Goal: Task Accomplishment & Management: Complete application form

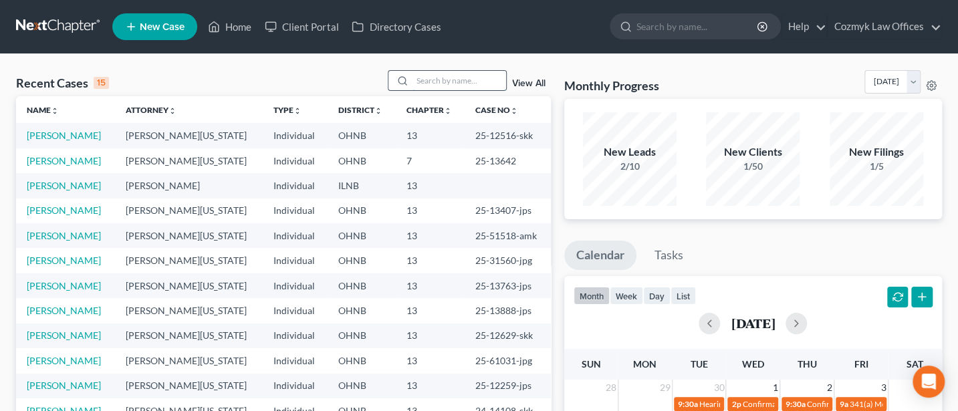
click at [422, 82] on input "search" at bounding box center [460, 80] width 94 height 19
type input "Spears"
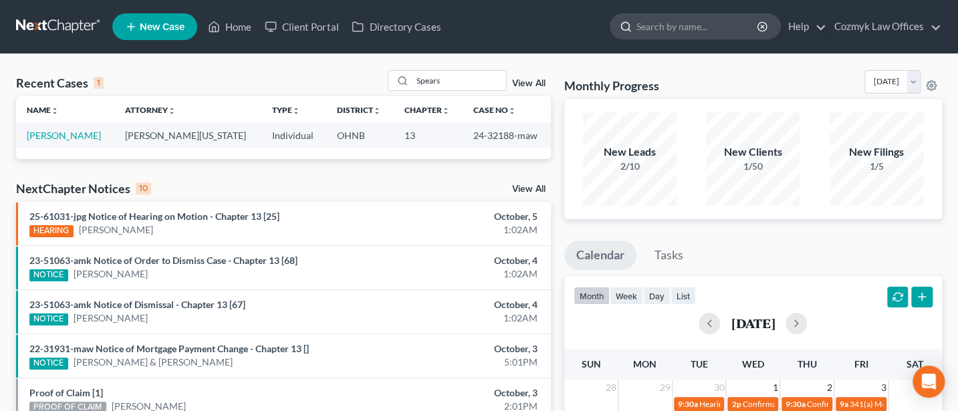
click at [682, 23] on input "search" at bounding box center [698, 26] width 122 height 25
type input "[PERSON_NAME]"
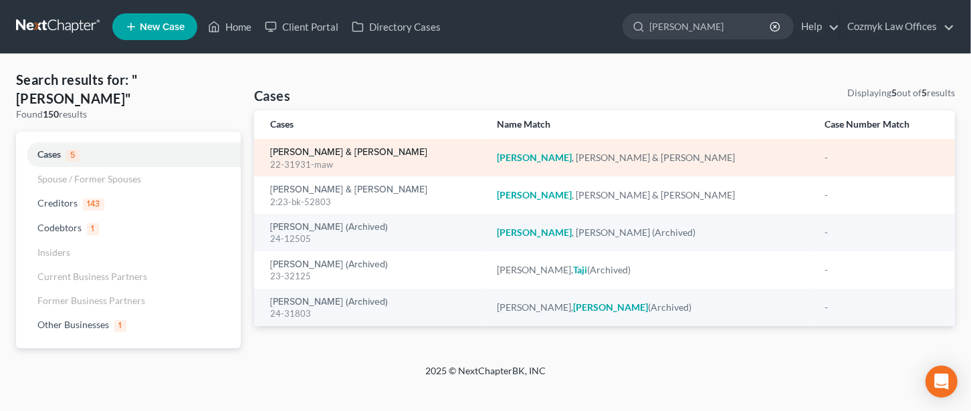
click at [322, 157] on link "[PERSON_NAME] & [PERSON_NAME]" at bounding box center [348, 152] width 157 height 9
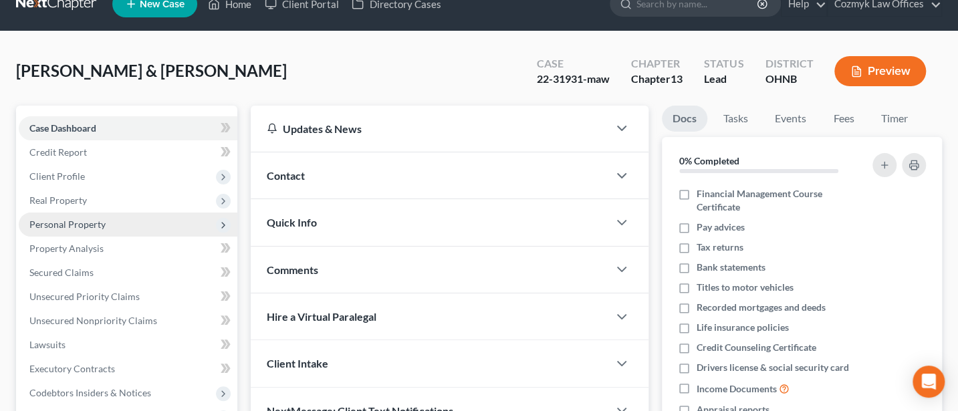
scroll to position [322, 0]
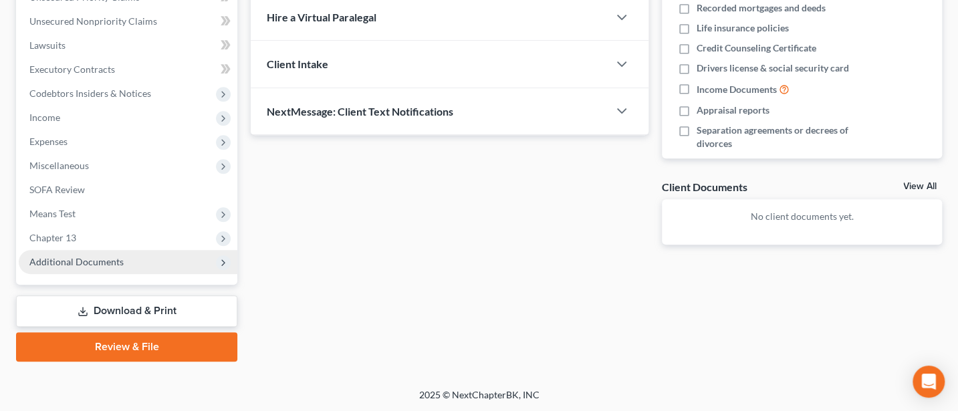
click at [92, 254] on span "Additional Documents" at bounding box center [128, 262] width 219 height 24
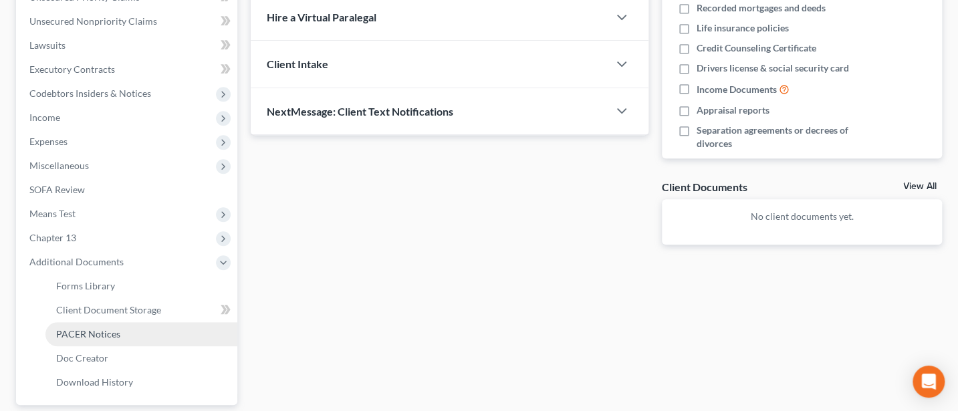
click at [89, 334] on span "PACER Notices" at bounding box center [88, 333] width 64 height 11
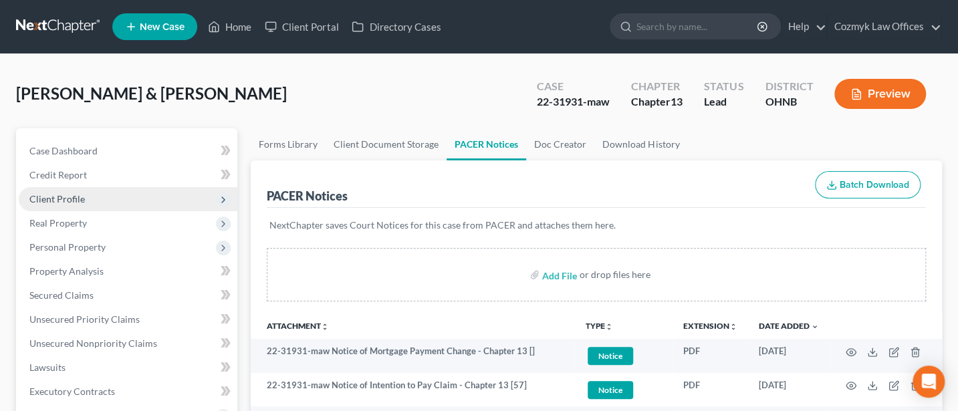
click at [72, 195] on span "Client Profile" at bounding box center [56, 198] width 55 height 11
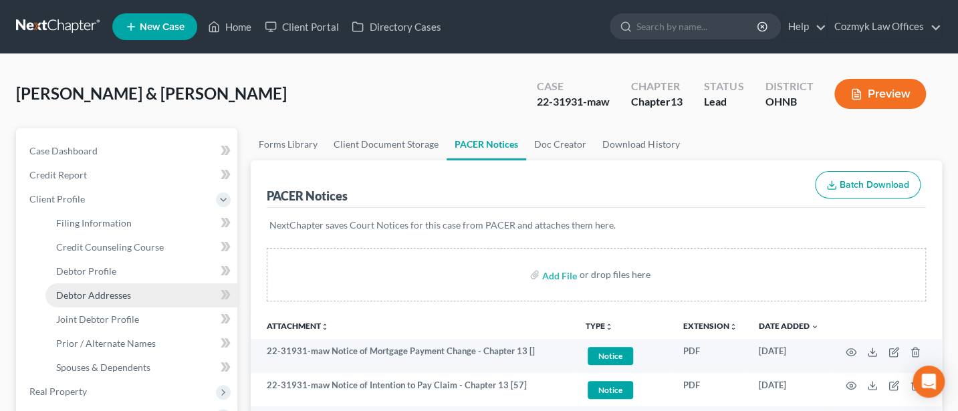
click at [90, 295] on span "Debtor Addresses" at bounding box center [93, 295] width 75 height 11
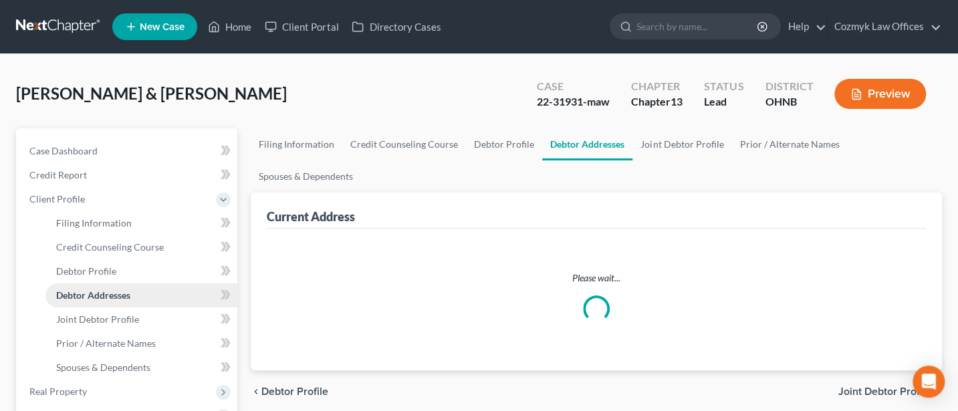
select select "0"
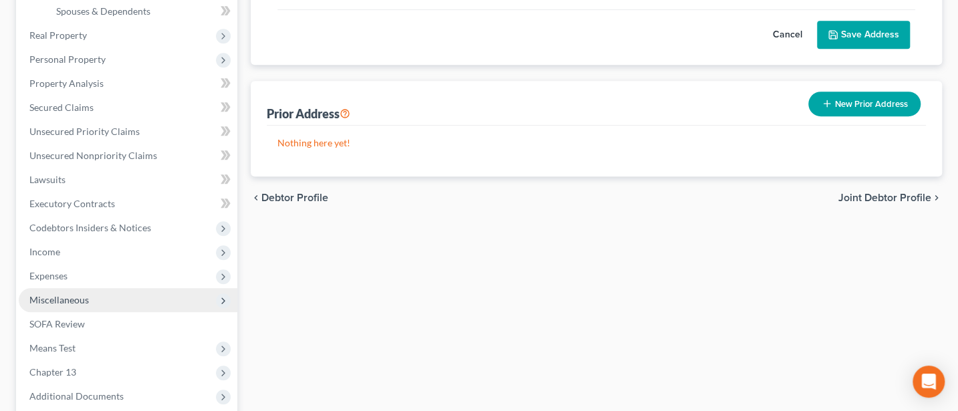
scroll to position [490, 0]
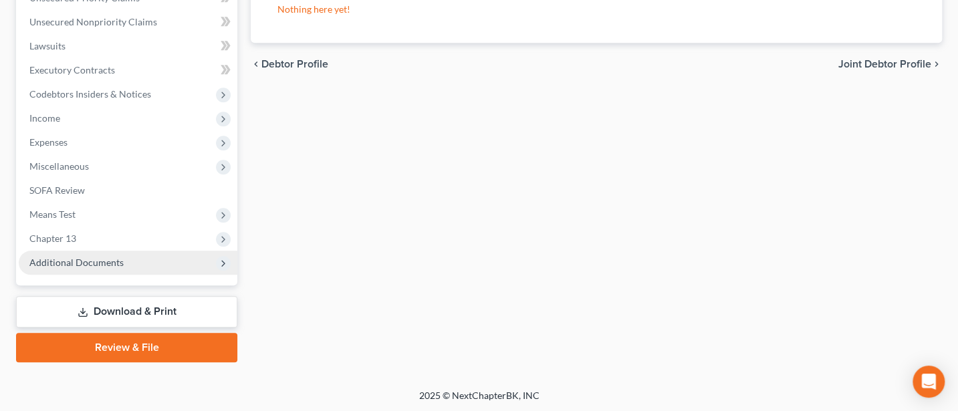
click at [97, 260] on span "Additional Documents" at bounding box center [76, 262] width 94 height 11
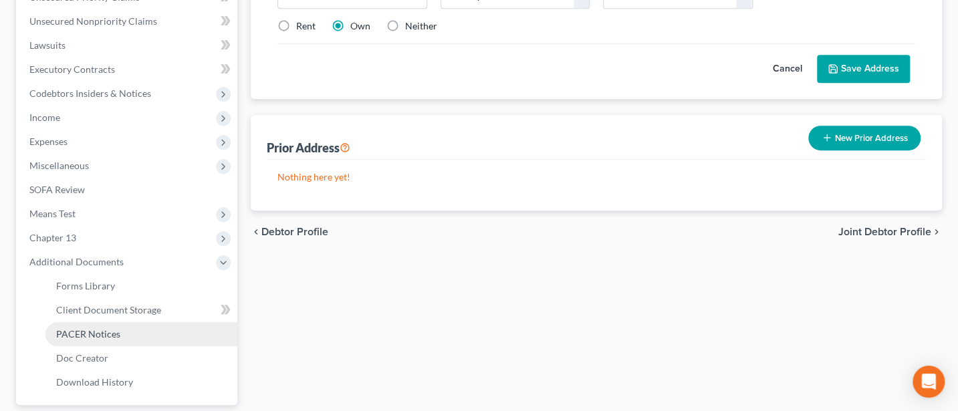
click at [108, 338] on link "PACER Notices" at bounding box center [141, 334] width 192 height 24
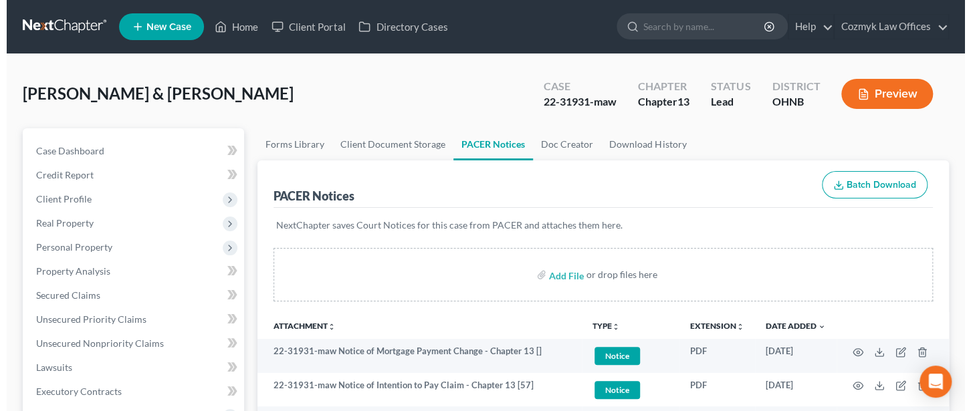
scroll to position [356, 0]
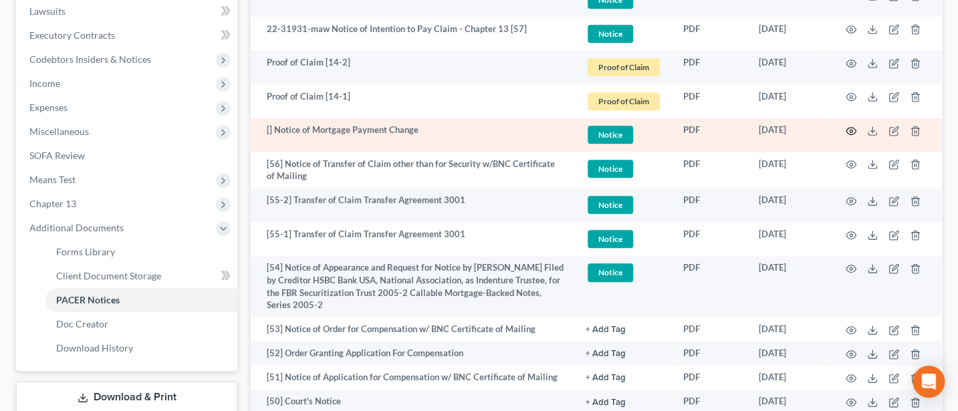
click at [853, 127] on icon "button" at bounding box center [851, 131] width 11 height 11
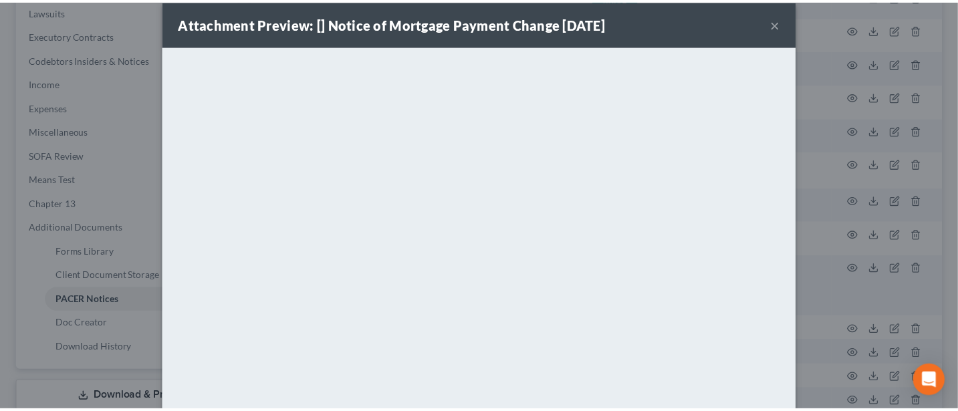
scroll to position [0, 0]
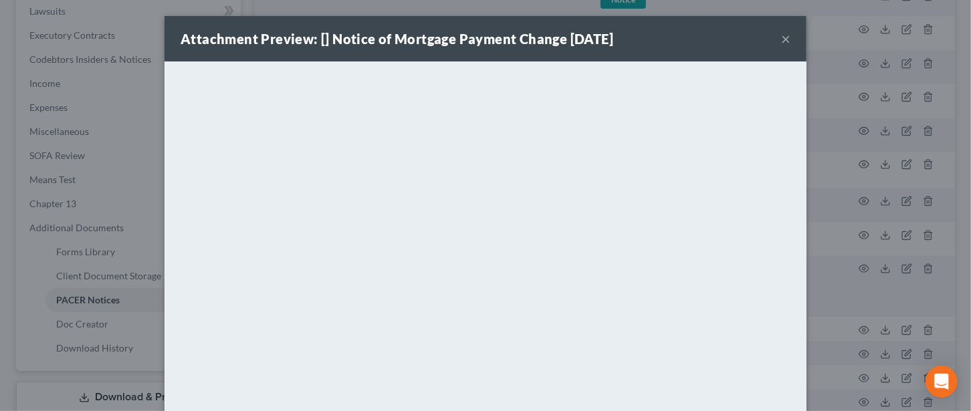
click at [781, 33] on button "×" at bounding box center [785, 39] width 9 height 16
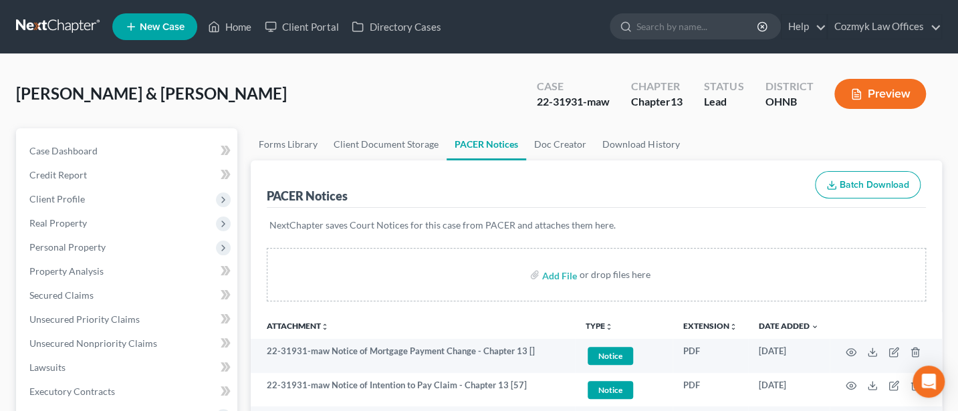
click at [698, 5] on nav "Home New Case Client Portal Directory Cases Cozmyk Law Offices [PERSON_NAME][EM…" at bounding box center [479, 26] width 958 height 53
click at [696, 19] on input "search" at bounding box center [698, 26] width 122 height 25
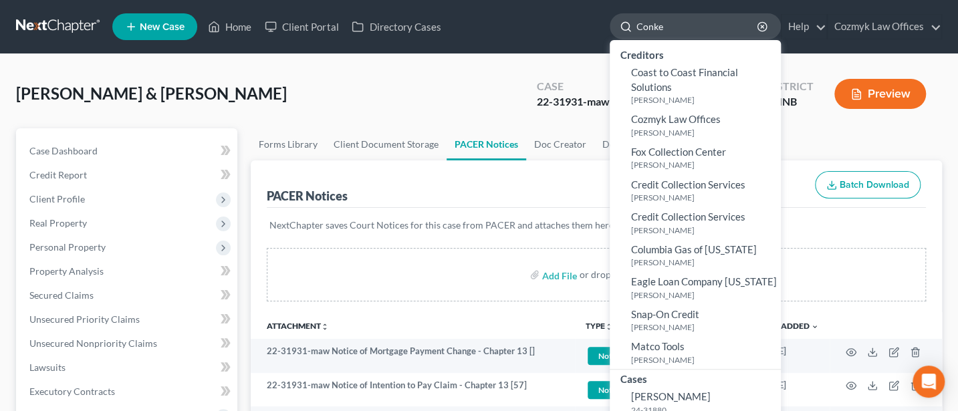
type input "[PERSON_NAME]"
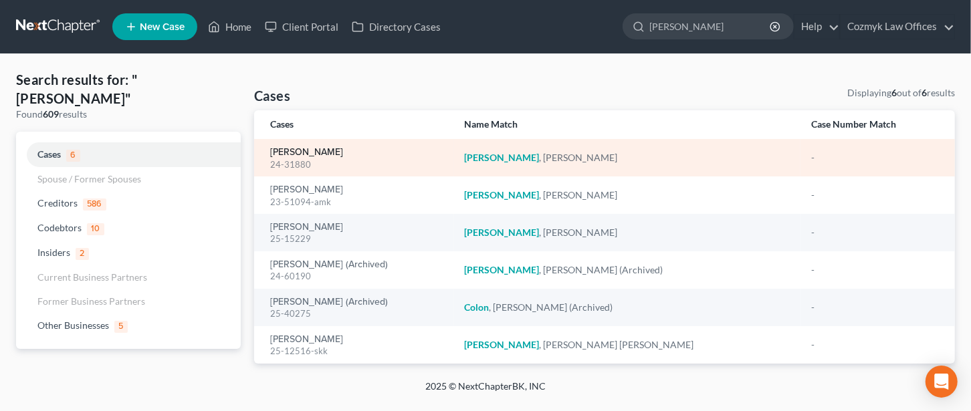
click at [304, 152] on link "[PERSON_NAME]" at bounding box center [306, 152] width 73 height 9
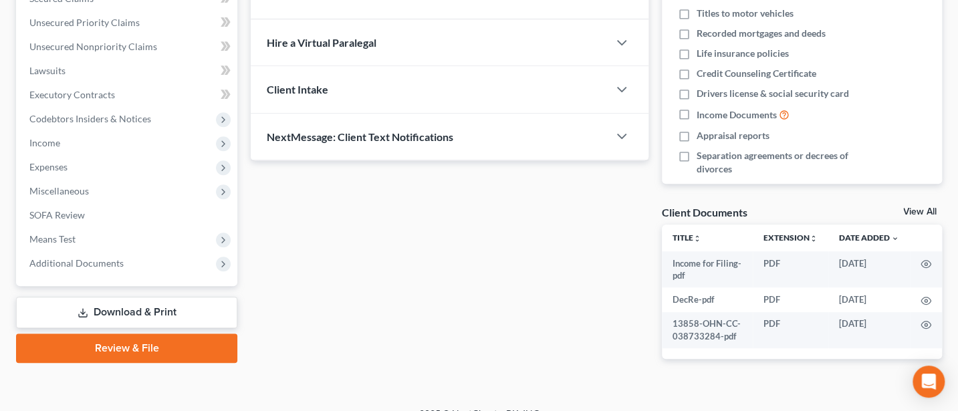
scroll to position [316, 0]
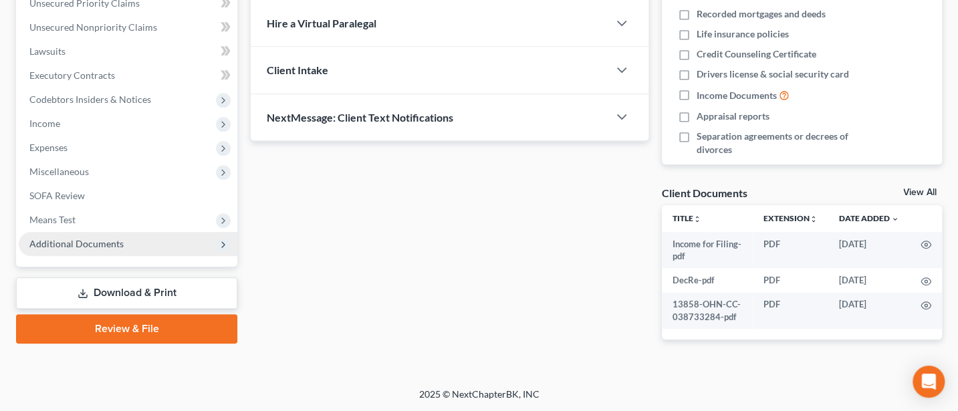
click at [76, 244] on span "Additional Documents" at bounding box center [76, 243] width 94 height 11
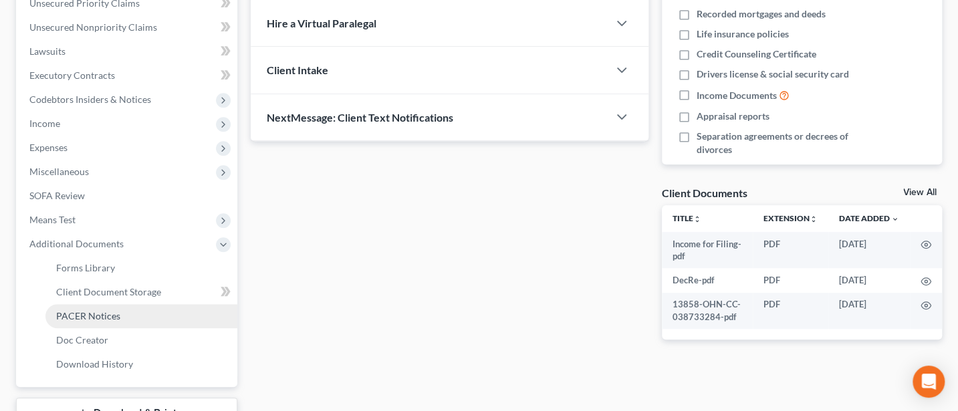
click at [84, 306] on link "PACER Notices" at bounding box center [141, 316] width 192 height 24
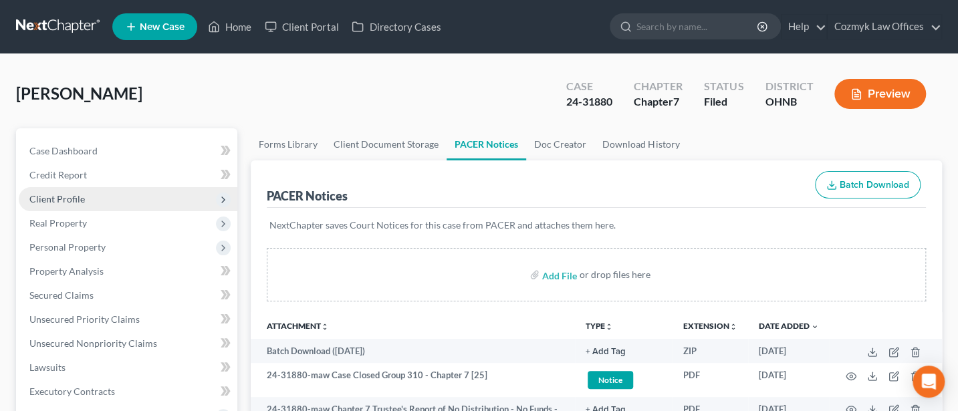
click at [60, 197] on span "Client Profile" at bounding box center [56, 198] width 55 height 11
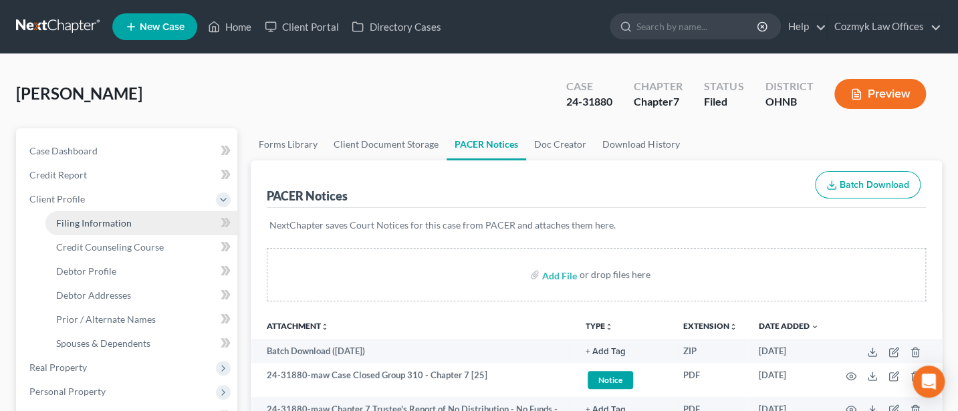
click at [105, 218] on span "Filing Information" at bounding box center [94, 222] width 76 height 11
select select "1"
select select "0"
select select "36"
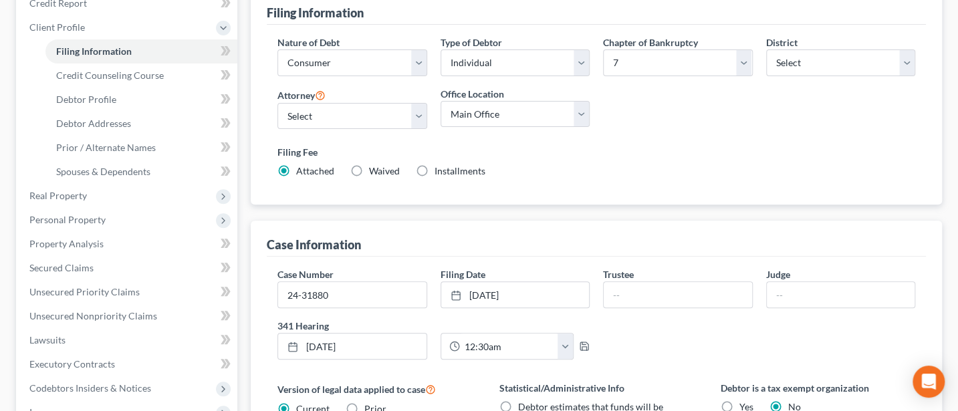
scroll to position [178, 0]
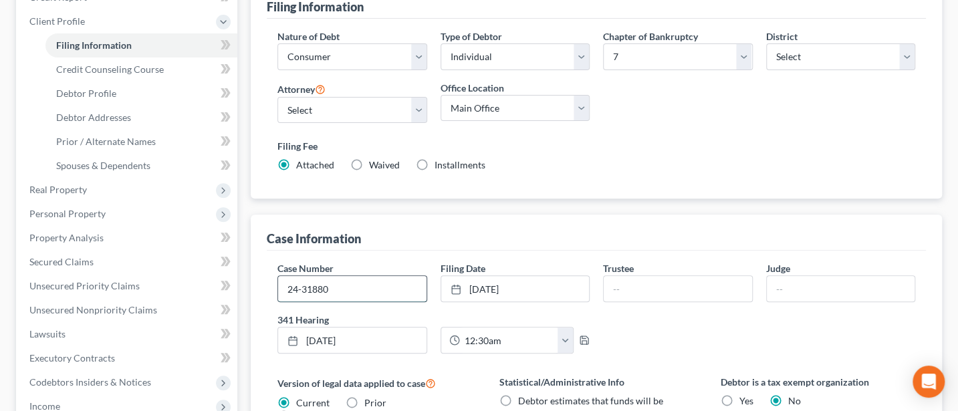
click at [366, 292] on input "24-31880" at bounding box center [352, 288] width 148 height 25
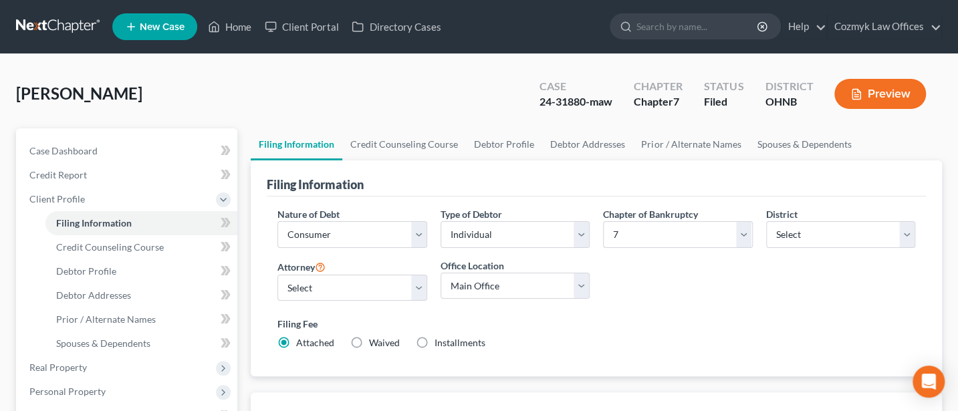
type input "24-31880-maw"
click at [231, 25] on link "Home" at bounding box center [229, 27] width 57 height 24
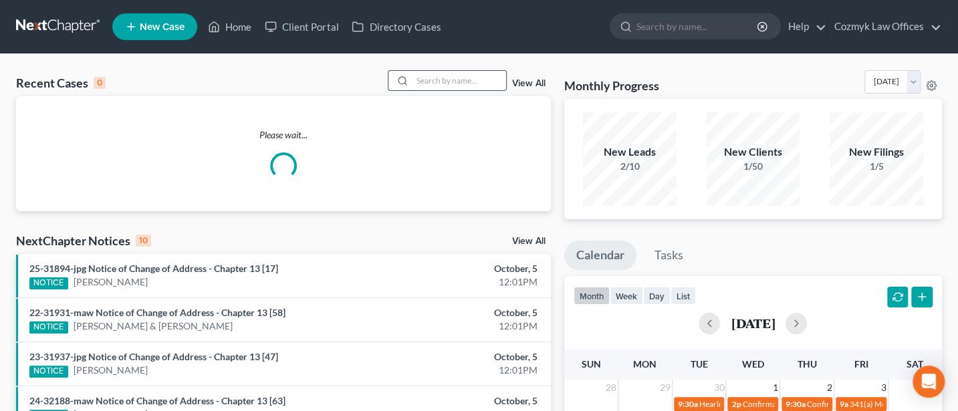
click at [449, 79] on input "search" at bounding box center [460, 80] width 94 height 19
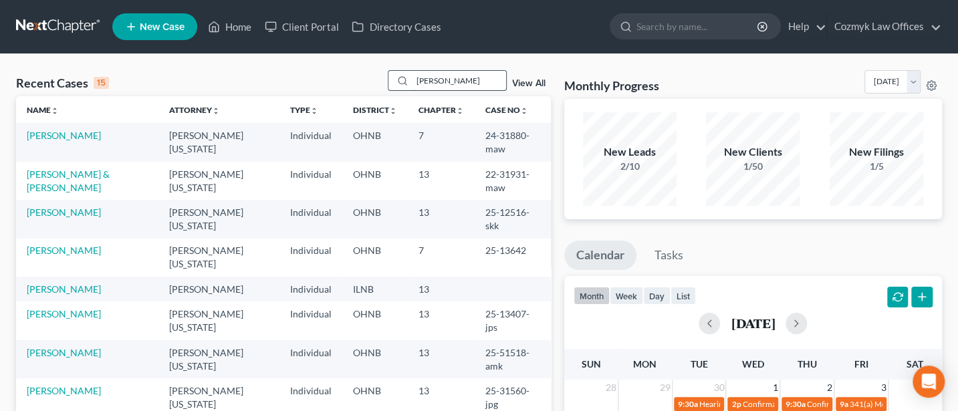
type input "[PERSON_NAME]"
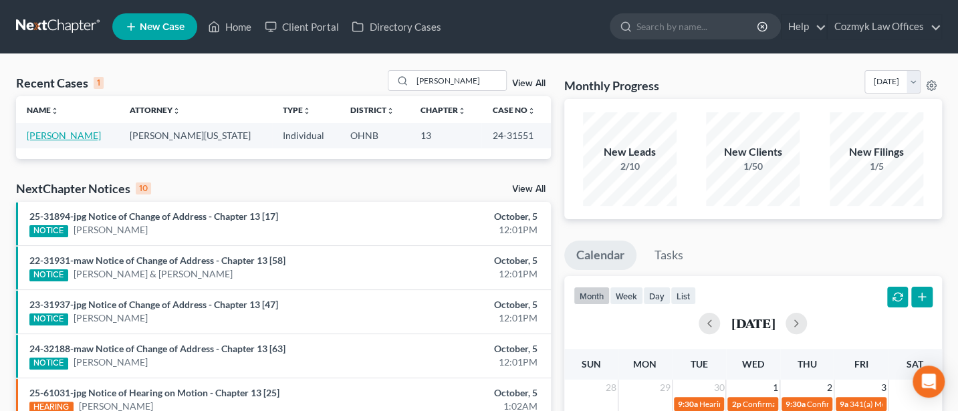
click at [66, 136] on link "[PERSON_NAME]" at bounding box center [64, 135] width 74 height 11
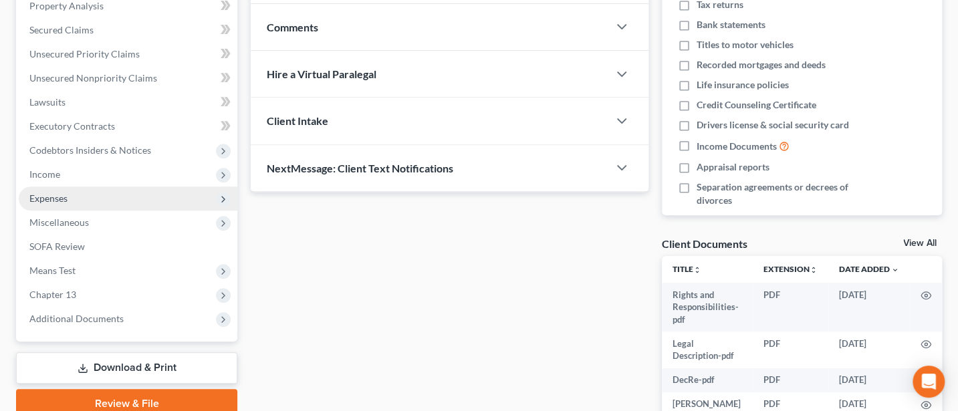
scroll to position [377, 0]
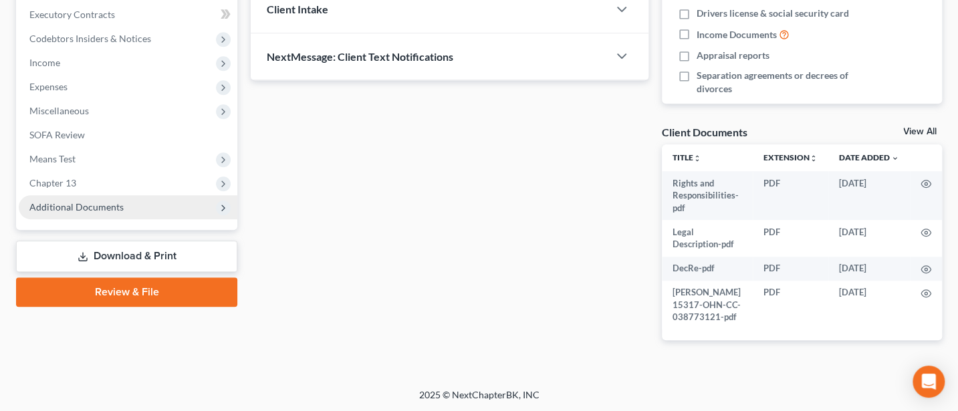
click at [72, 206] on span "Additional Documents" at bounding box center [76, 206] width 94 height 11
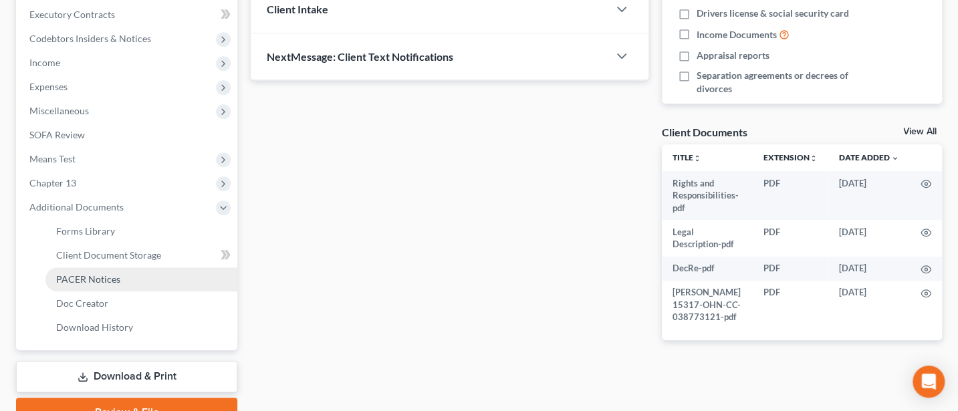
click at [84, 277] on span "PACER Notices" at bounding box center [88, 278] width 64 height 11
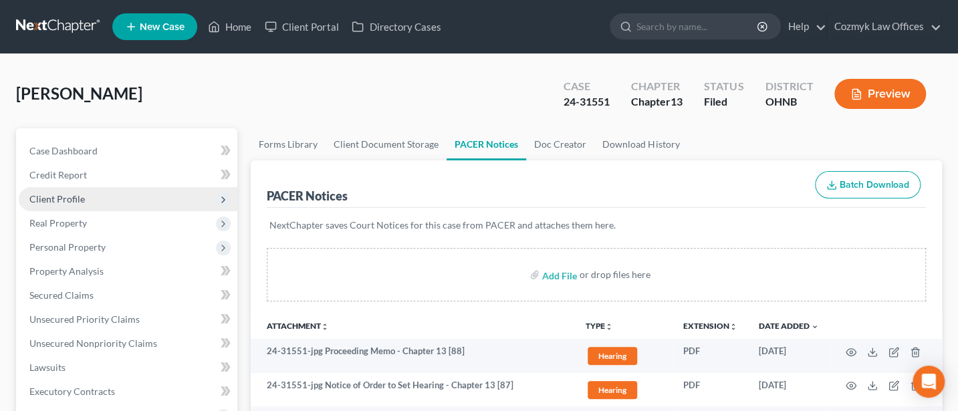
click at [68, 199] on span "Client Profile" at bounding box center [56, 198] width 55 height 11
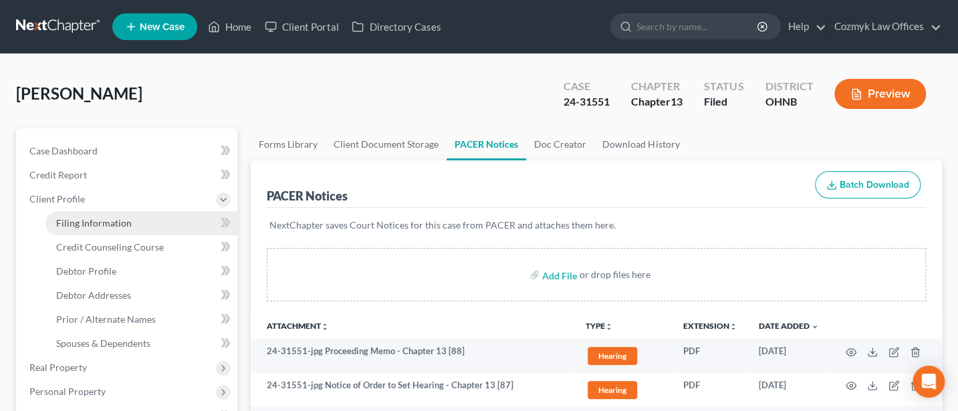
click at [88, 223] on span "Filing Information" at bounding box center [94, 222] width 76 height 11
select select "1"
select select "0"
select select "3"
select select "61"
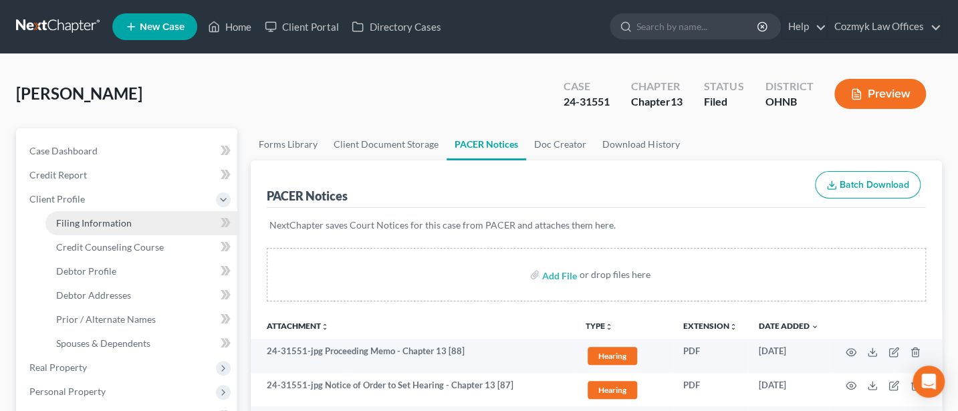
select select "0"
select select "36"
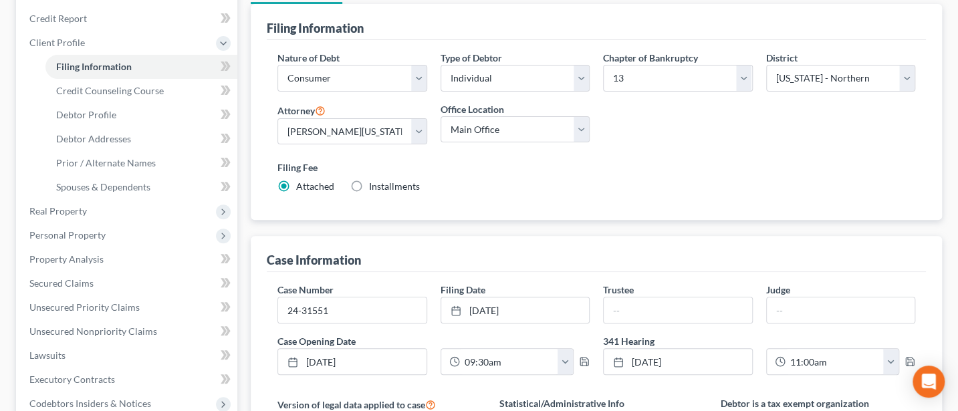
scroll to position [178, 0]
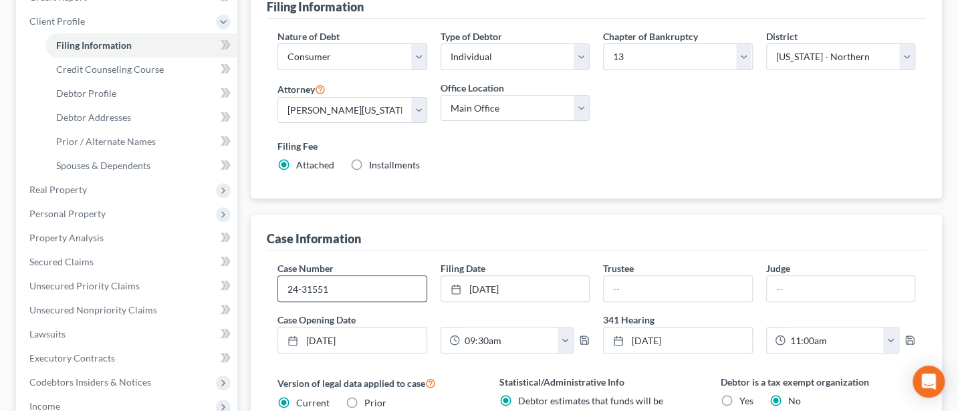
click at [339, 285] on input "24-31551" at bounding box center [352, 288] width 148 height 25
type input "24-31551-jpg"
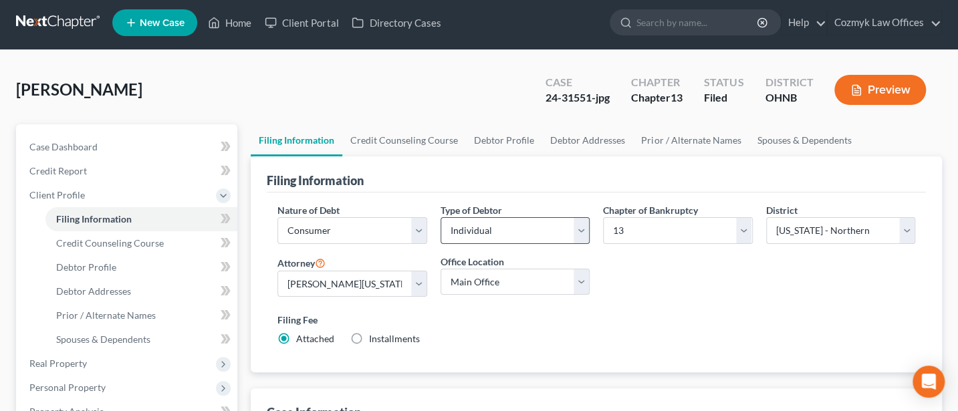
scroll to position [0, 0]
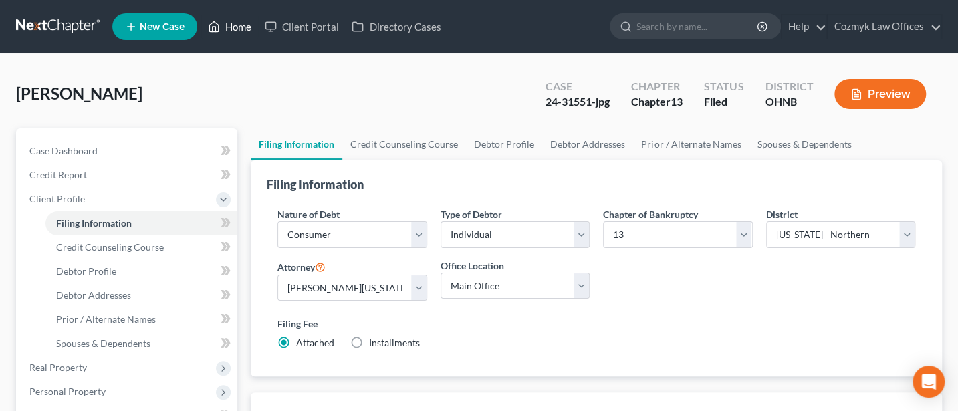
click at [240, 31] on link "Home" at bounding box center [229, 27] width 57 height 24
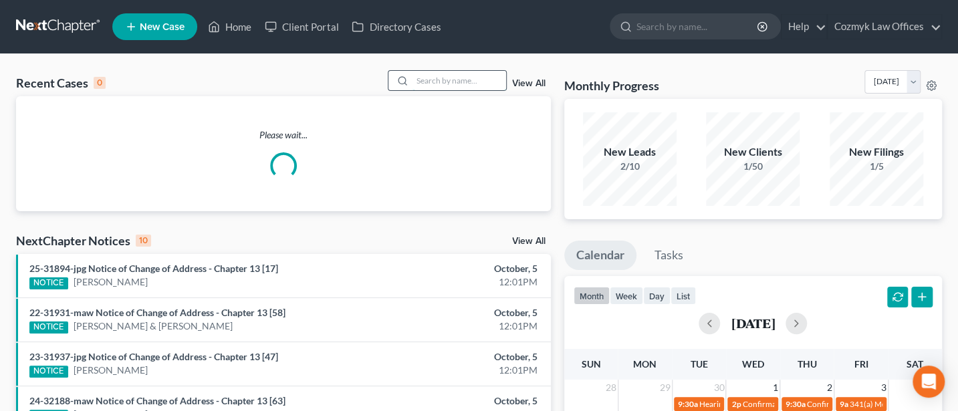
click at [433, 83] on input "search" at bounding box center [460, 80] width 94 height 19
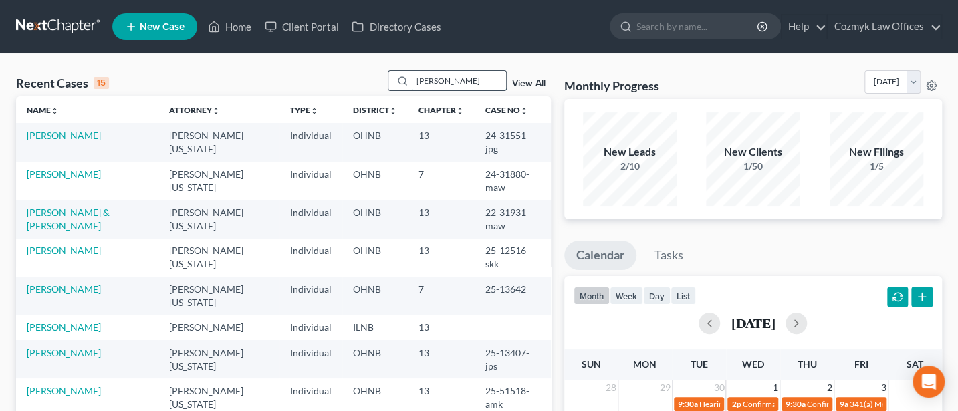
type input "[PERSON_NAME]"
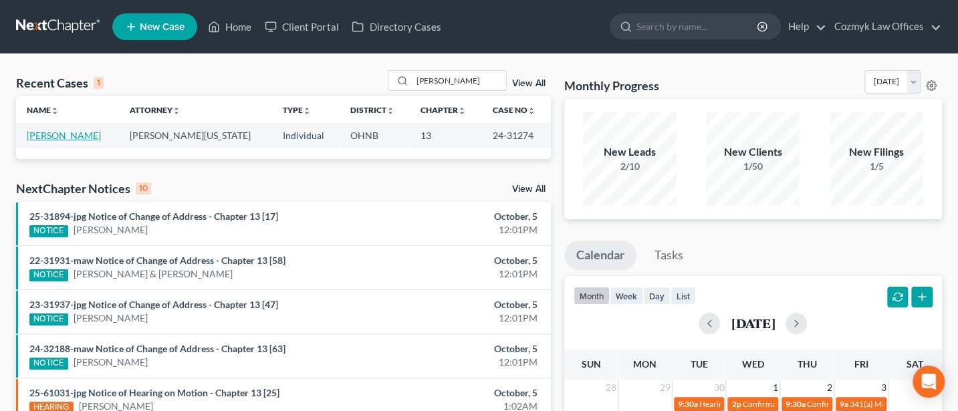
click at [54, 131] on link "[PERSON_NAME]" at bounding box center [64, 135] width 74 height 11
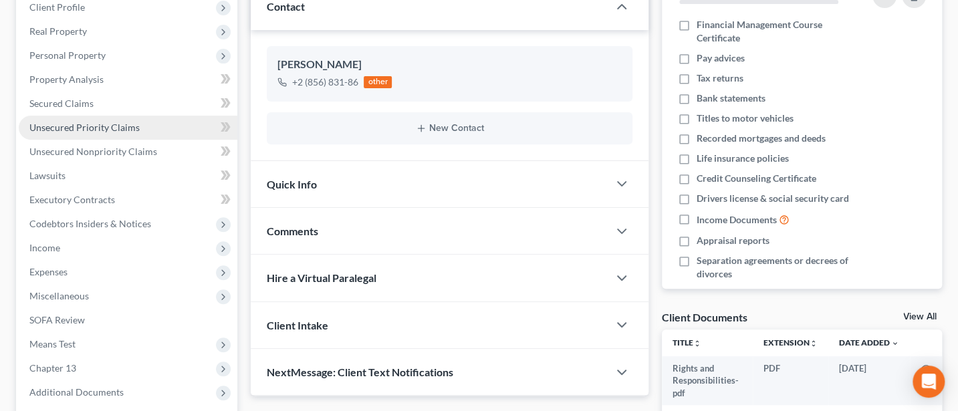
scroll to position [322, 0]
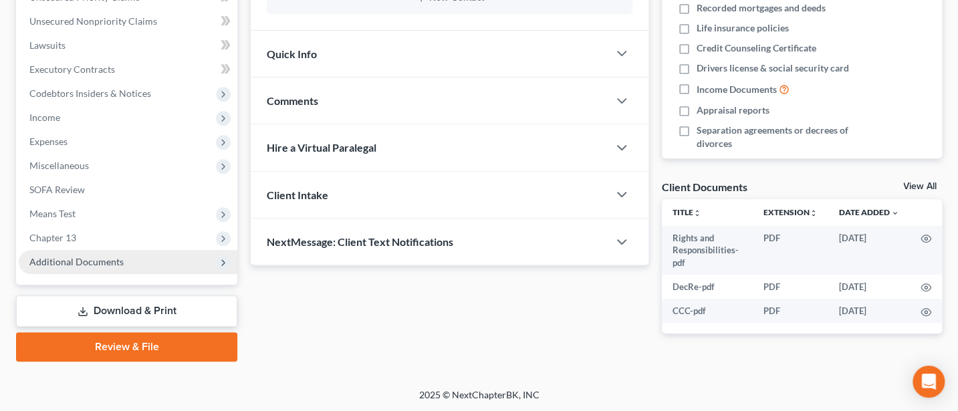
click at [89, 260] on span "Additional Documents" at bounding box center [76, 261] width 94 height 11
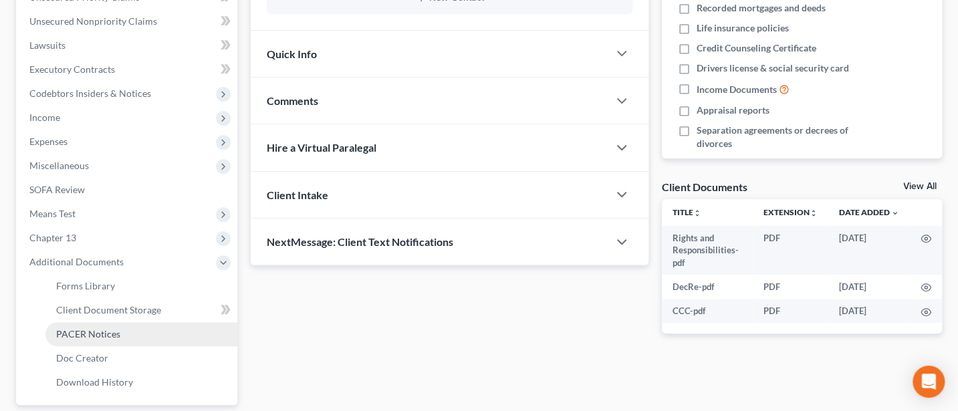
click at [101, 330] on span "PACER Notices" at bounding box center [88, 333] width 64 height 11
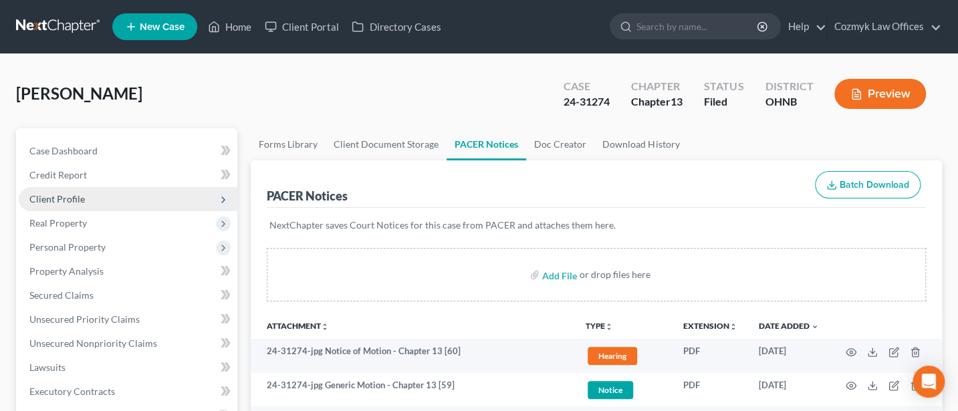
click at [53, 193] on span "Client Profile" at bounding box center [56, 198] width 55 height 11
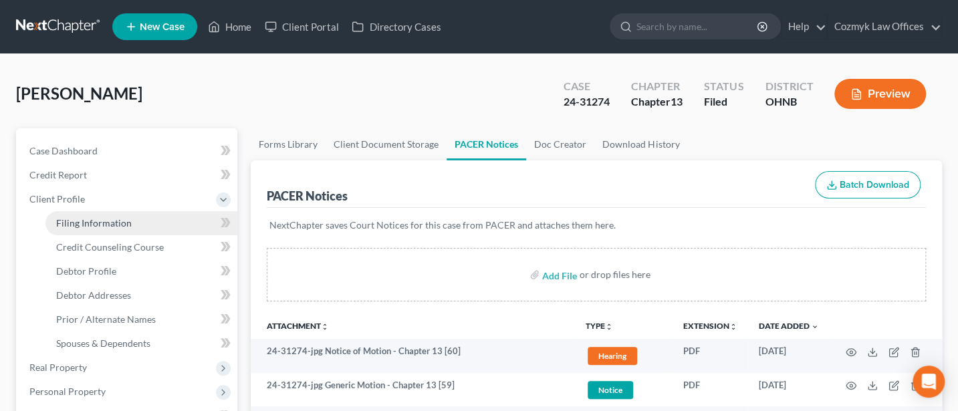
click at [114, 220] on span "Filing Information" at bounding box center [94, 222] width 76 height 11
select select "1"
select select "0"
select select "3"
select select "61"
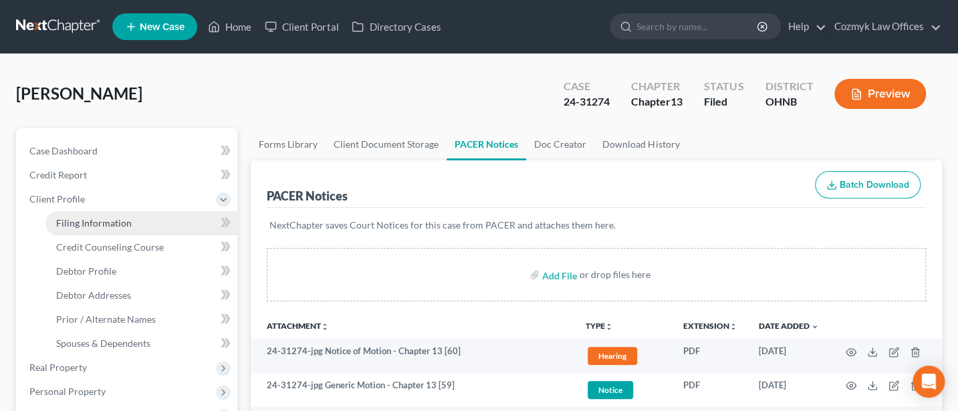
select select "0"
select select "36"
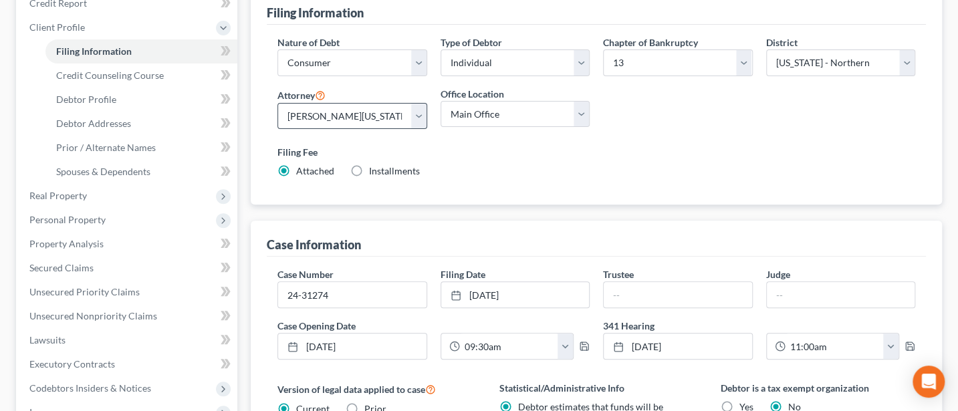
scroll to position [178, 0]
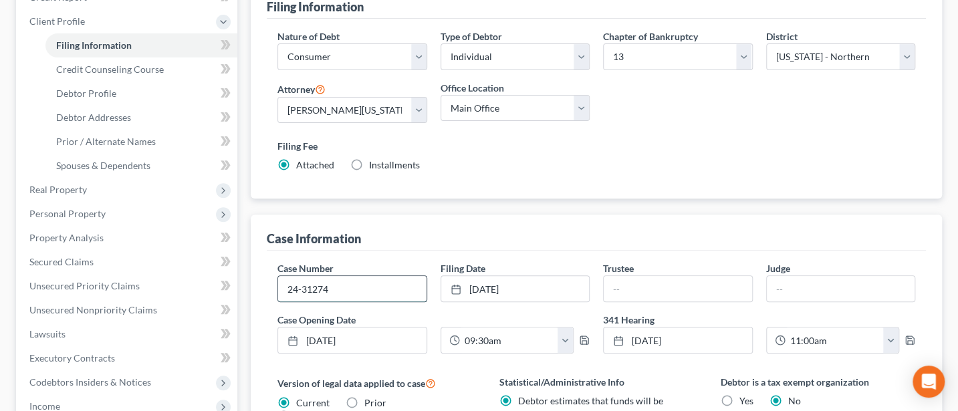
click at [347, 286] on input "24-31274" at bounding box center [352, 288] width 148 height 25
type input "24-31274-jpg"
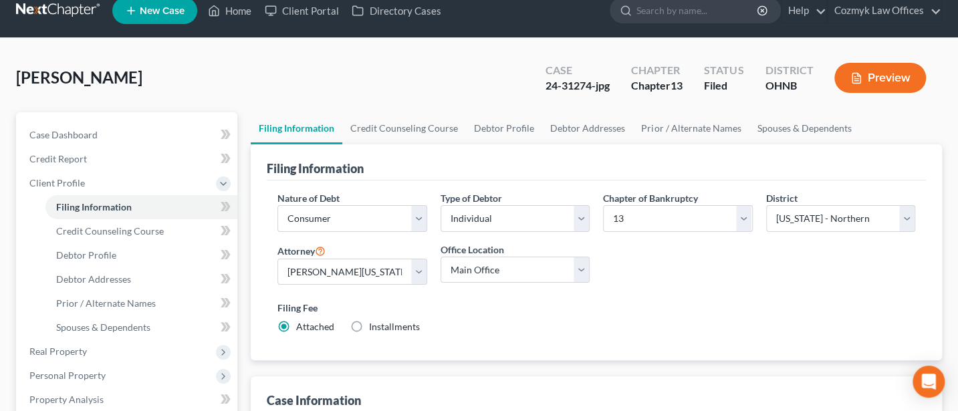
scroll to position [0, 0]
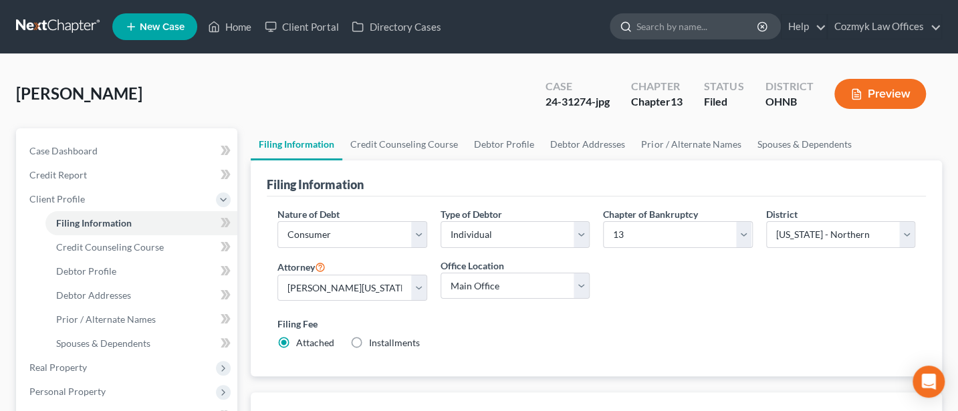
click at [675, 15] on input "search" at bounding box center [698, 26] width 122 height 25
type input "[PERSON_NAME]"
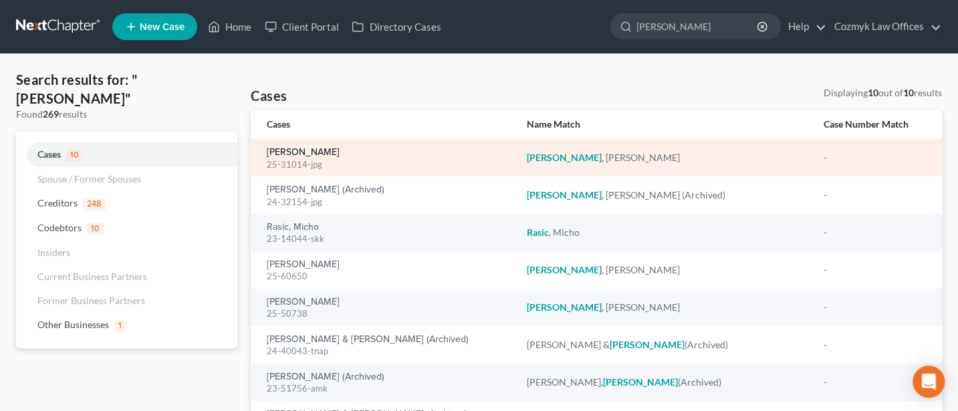
click at [296, 149] on link "[PERSON_NAME]" at bounding box center [303, 152] width 73 height 9
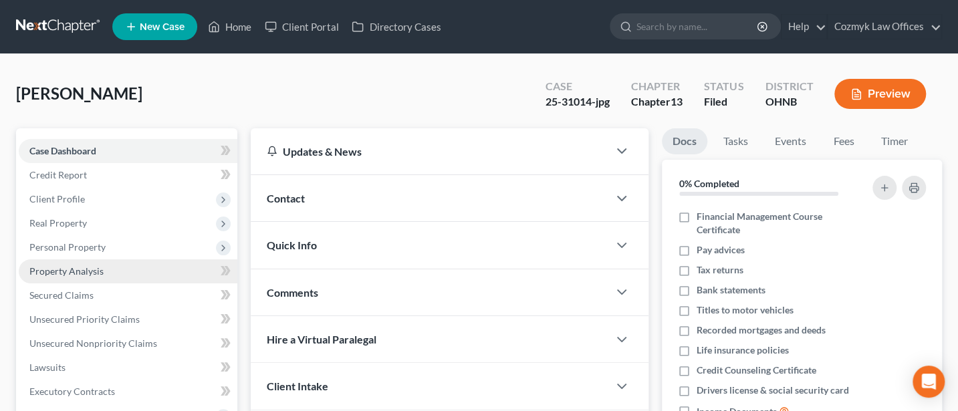
scroll to position [356, 0]
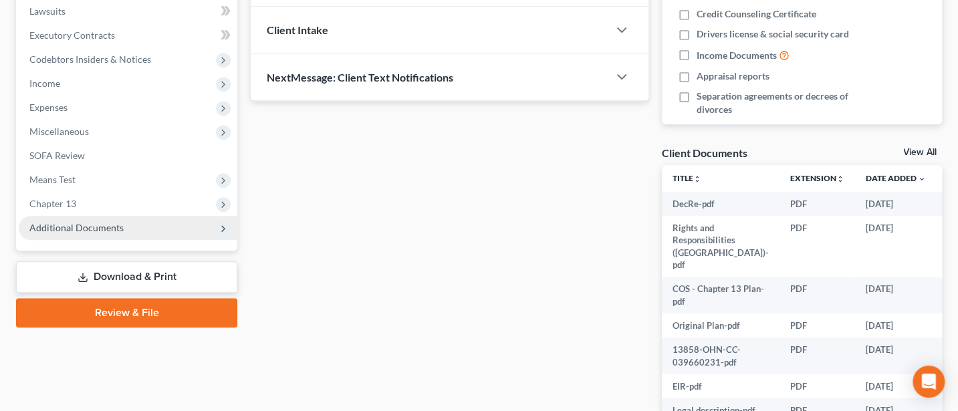
click at [66, 230] on span "Additional Documents" at bounding box center [76, 227] width 94 height 11
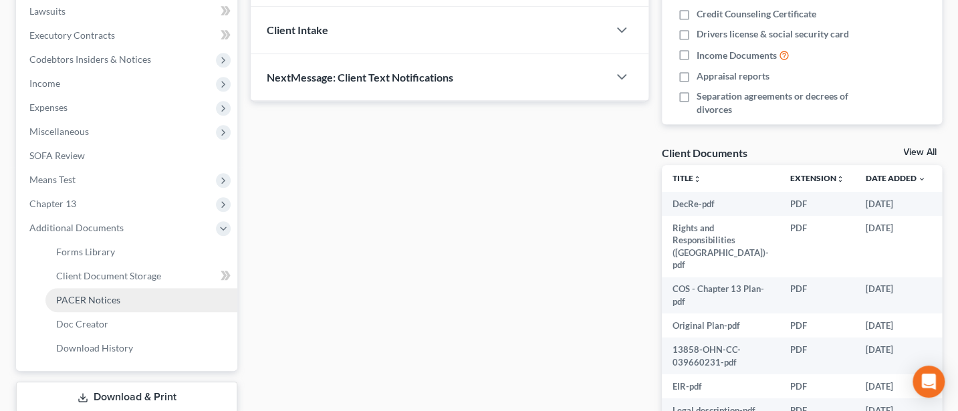
click at [84, 296] on span "PACER Notices" at bounding box center [88, 299] width 64 height 11
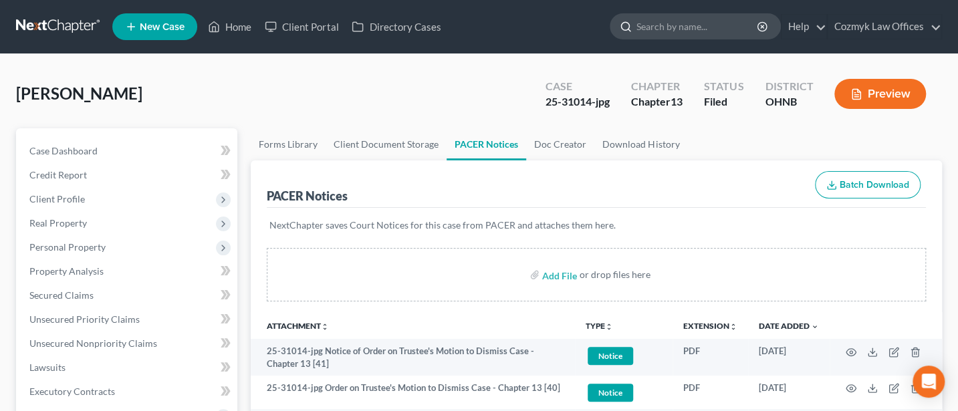
click at [669, 18] on input "search" at bounding box center [698, 26] width 122 height 25
type input "[PERSON_NAME]"
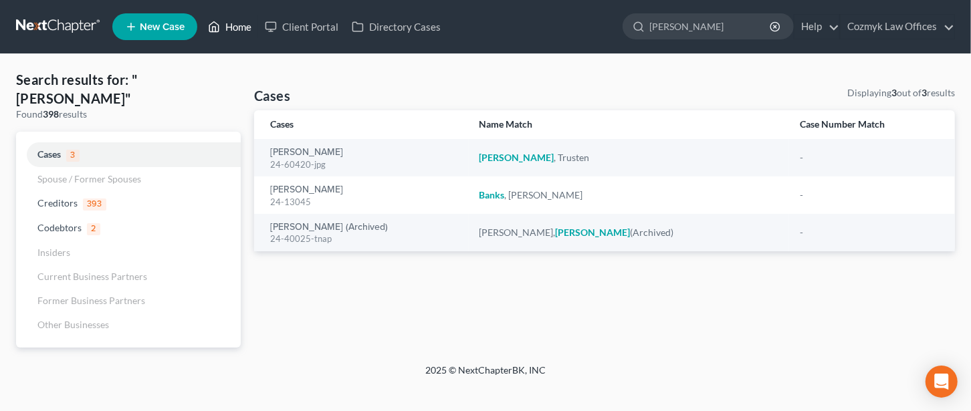
click at [224, 24] on link "Home" at bounding box center [229, 27] width 57 height 24
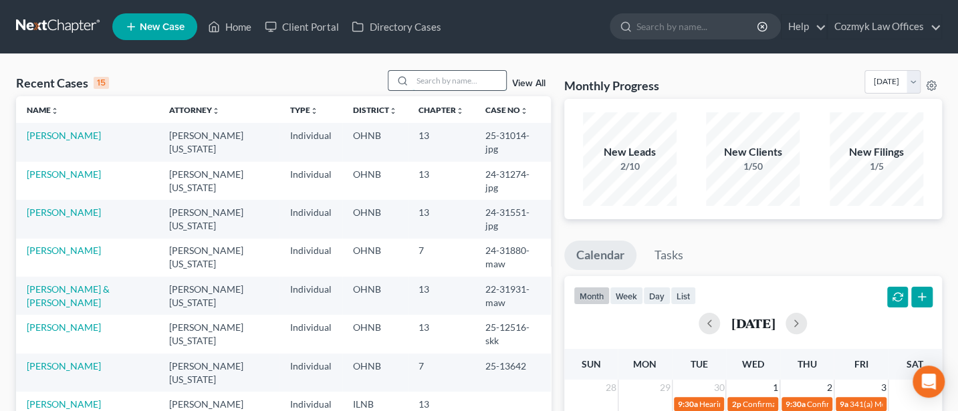
click at [443, 77] on input "search" at bounding box center [460, 80] width 94 height 19
type input "[PERSON_NAME]"
